Goal: Task Accomplishment & Management: Manage account settings

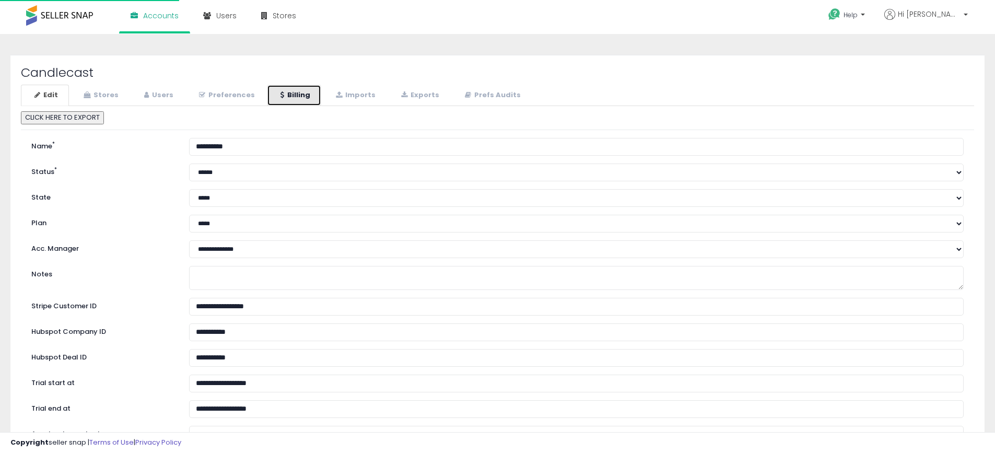
click at [297, 100] on link "Billing" at bounding box center [294, 95] width 54 height 21
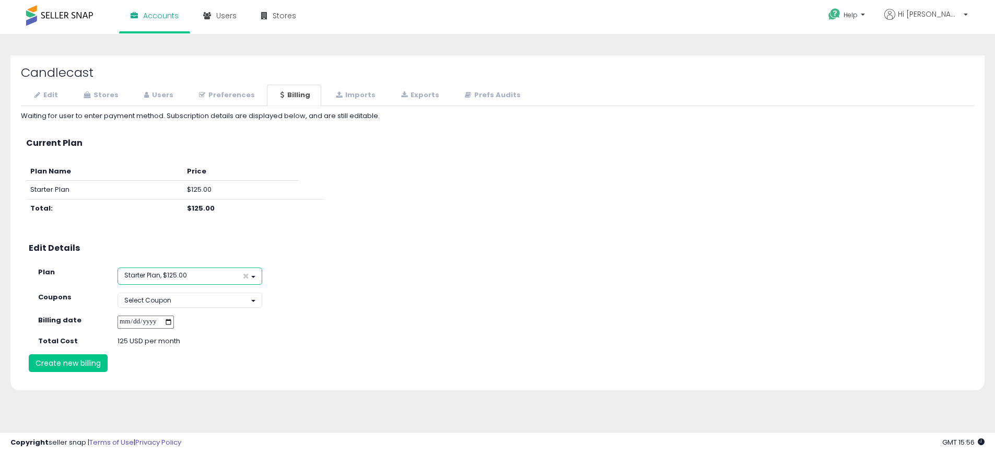
click at [187, 273] on button "Starter Plan, $125.00 ×" at bounding box center [189, 275] width 145 height 17
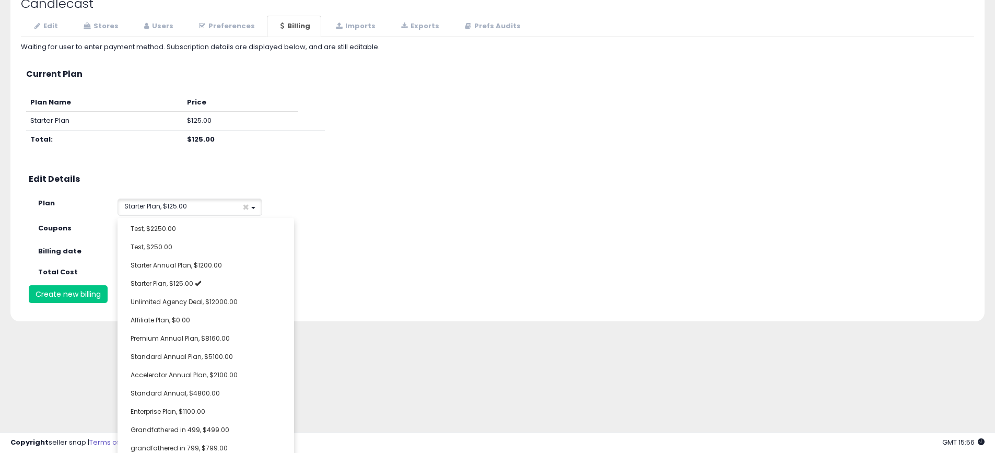
scroll to position [209, 0]
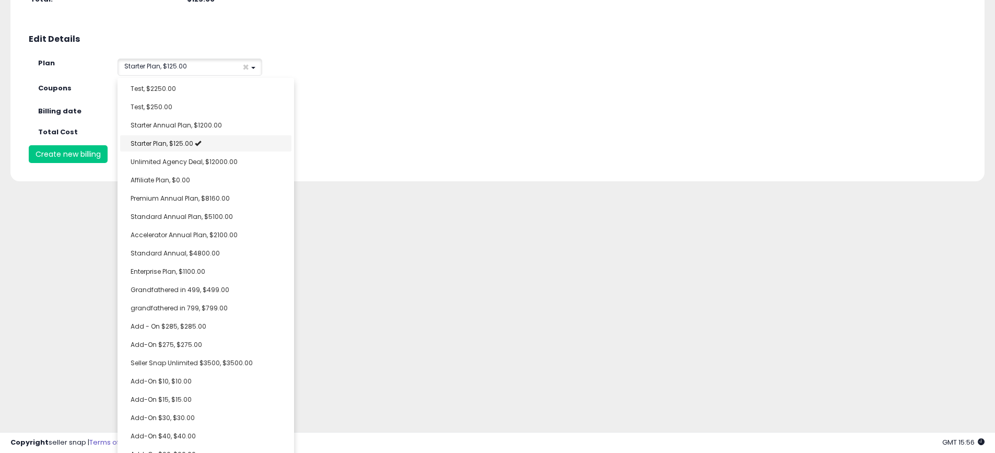
click at [185, 141] on span "Starter Plan, $125.00" at bounding box center [162, 143] width 63 height 9
select select "**********"
click at [198, 126] on span "Starter Annual Plan, $1200.00" at bounding box center [176, 123] width 91 height 9
click at [408, 174] on div "Candlecast Edit Stores Users Preferences Billing" at bounding box center [497, 13] width 974 height 335
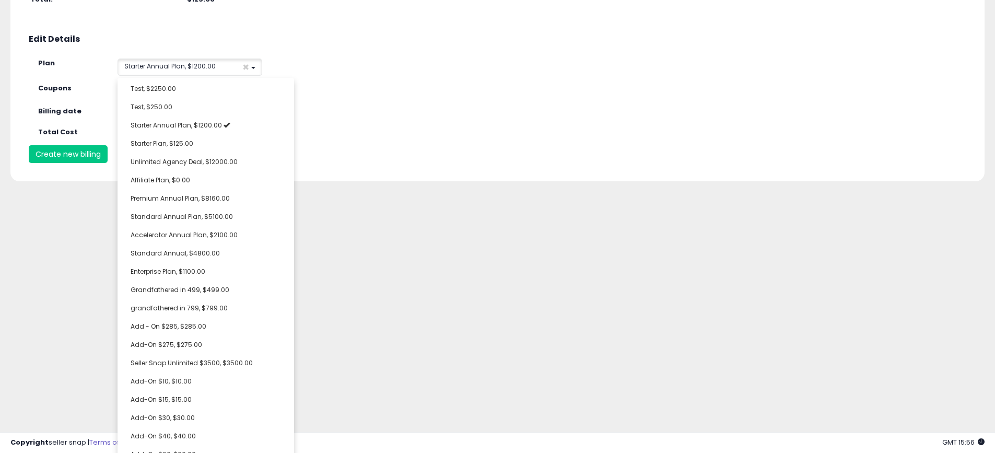
scroll to position [0, 0]
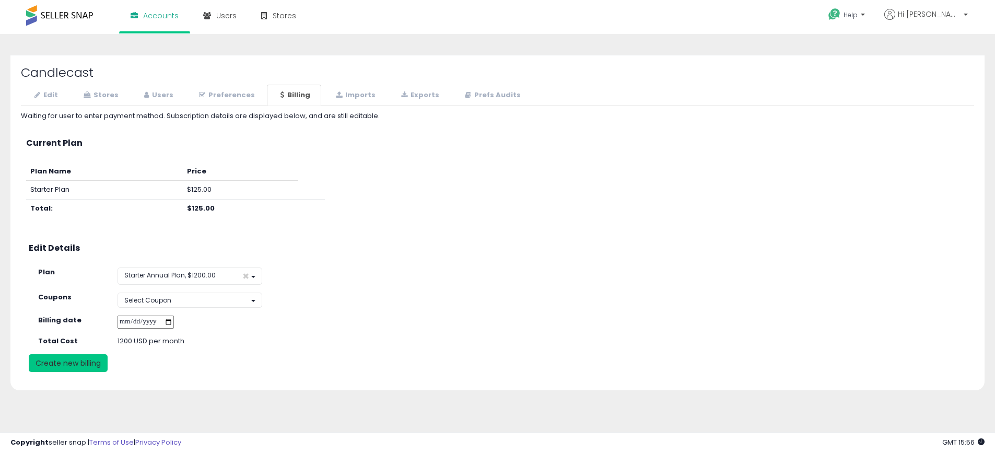
click at [88, 364] on button "Create new billing" at bounding box center [68, 363] width 79 height 18
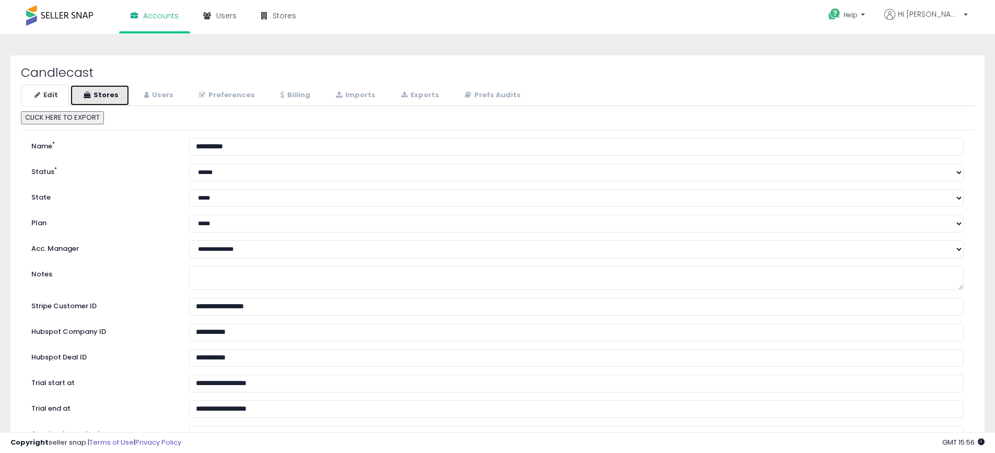
click at [107, 92] on link "Stores" at bounding box center [100, 95] width 60 height 21
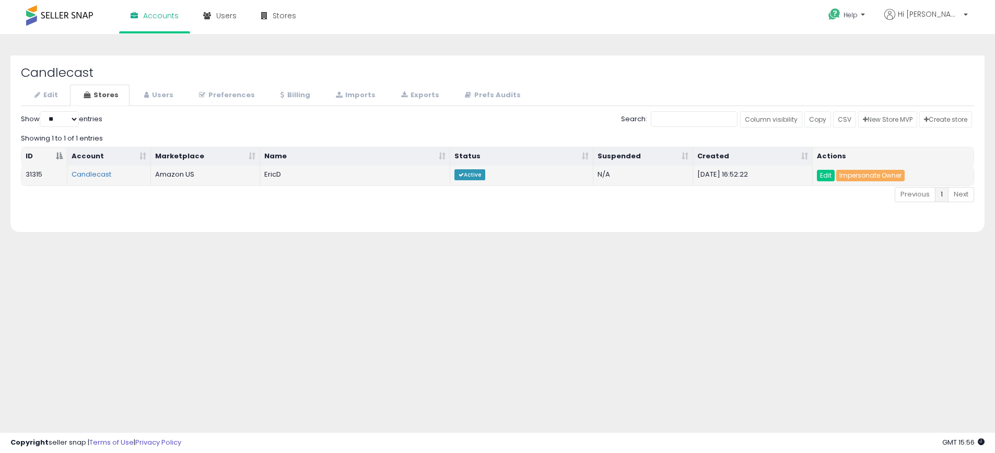
click at [873, 183] on td "Edit Impersonate Owner" at bounding box center [892, 175] width 161 height 20
click at [873, 164] on th "Actions" at bounding box center [892, 156] width 161 height 19
click at [876, 174] on link "Impersonate Owner" at bounding box center [870, 175] width 68 height 11
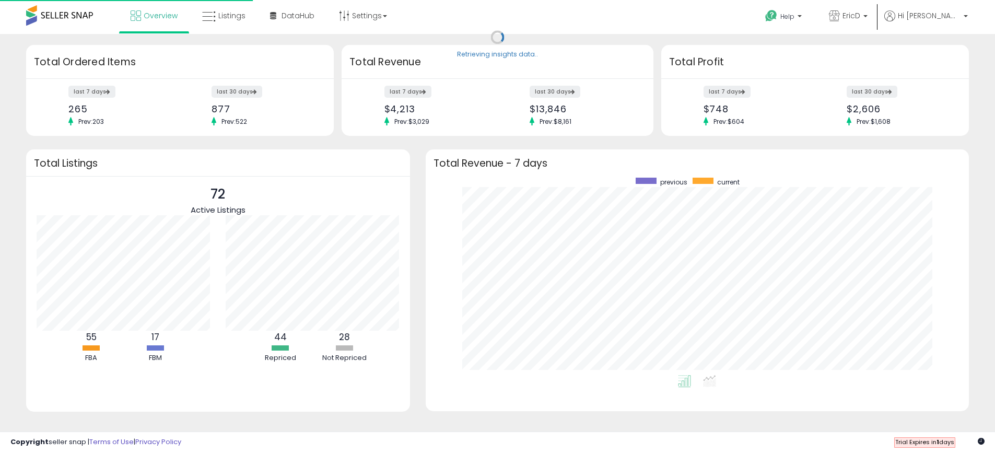
scroll to position [197, 523]
